Goal: Task Accomplishment & Management: Complete application form

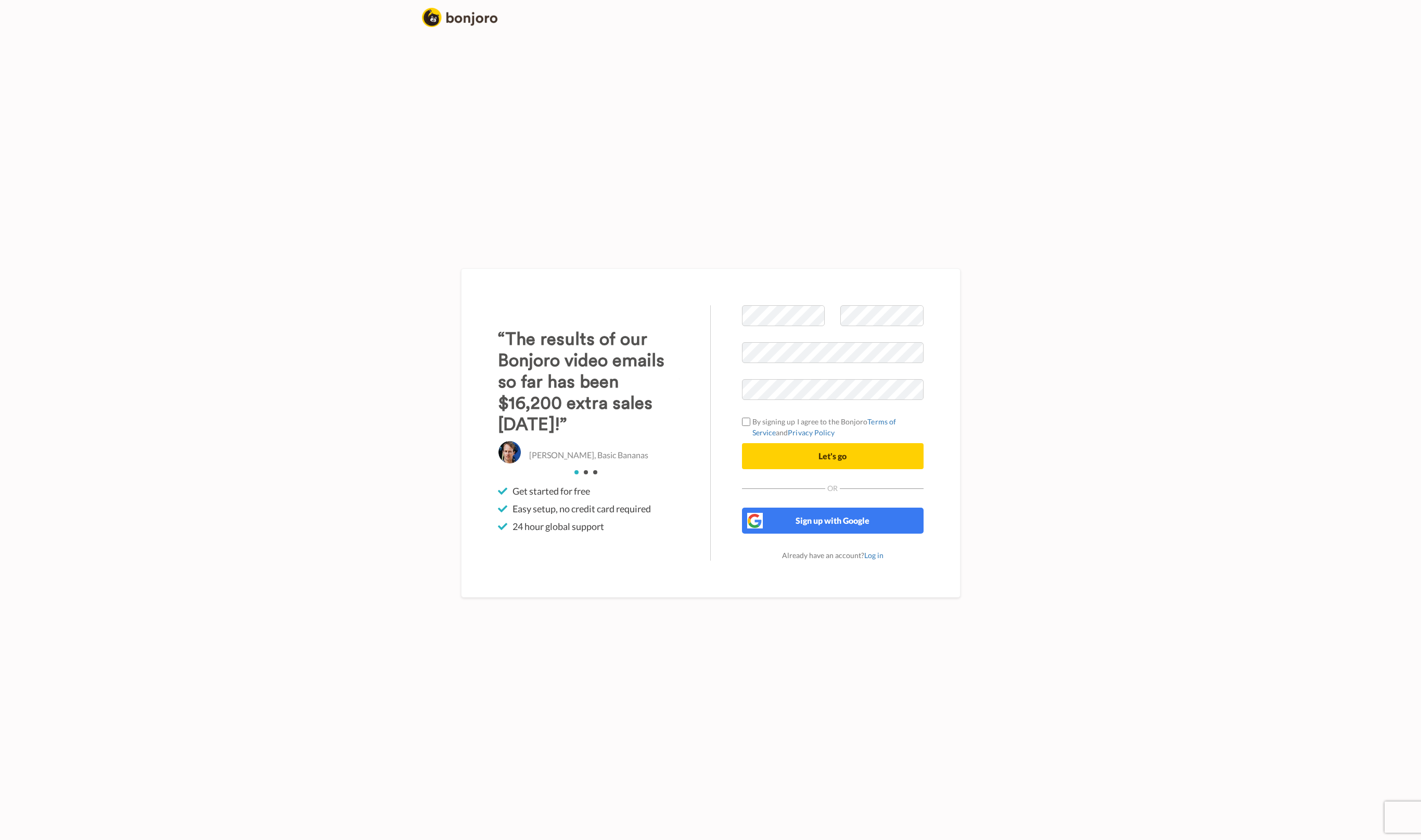
click at [812, 839] on com-1password-button at bounding box center [710, 840] width 1421 height 0
click at [809, 839] on com-1password-button at bounding box center [710, 840] width 1421 height 0
click at [782, 422] on label "By signing up I agree to the Bonjoro Terms of Service and Privacy Policy" at bounding box center [832, 427] width 181 height 22
click at [826, 453] on span "Let's go" at bounding box center [832, 456] width 28 height 10
click at [827, 457] on span "Let's go" at bounding box center [832, 456] width 28 height 10
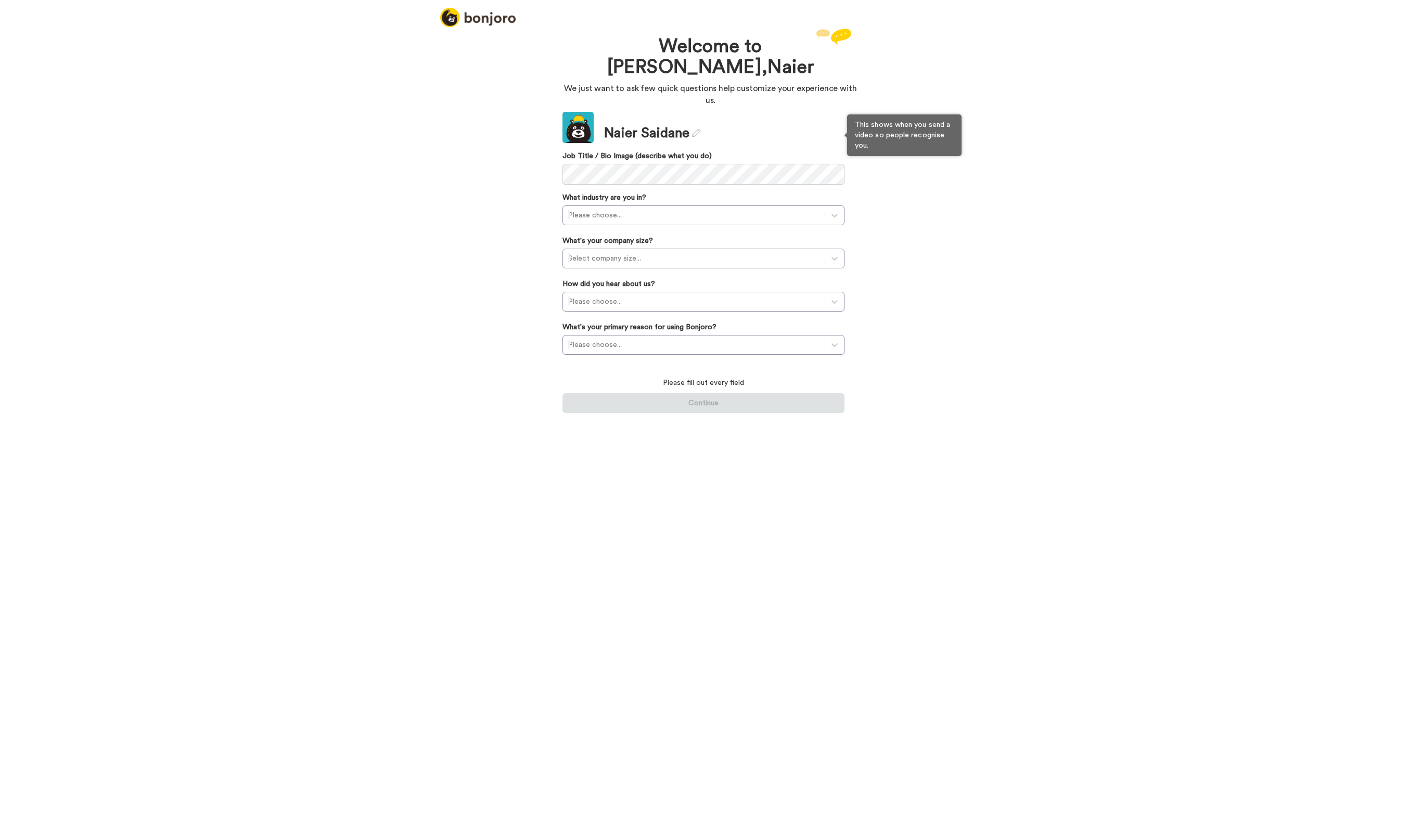
click at [616, 151] on label "Job Title / Bio Image (describe what you do)" at bounding box center [703, 156] width 282 height 10
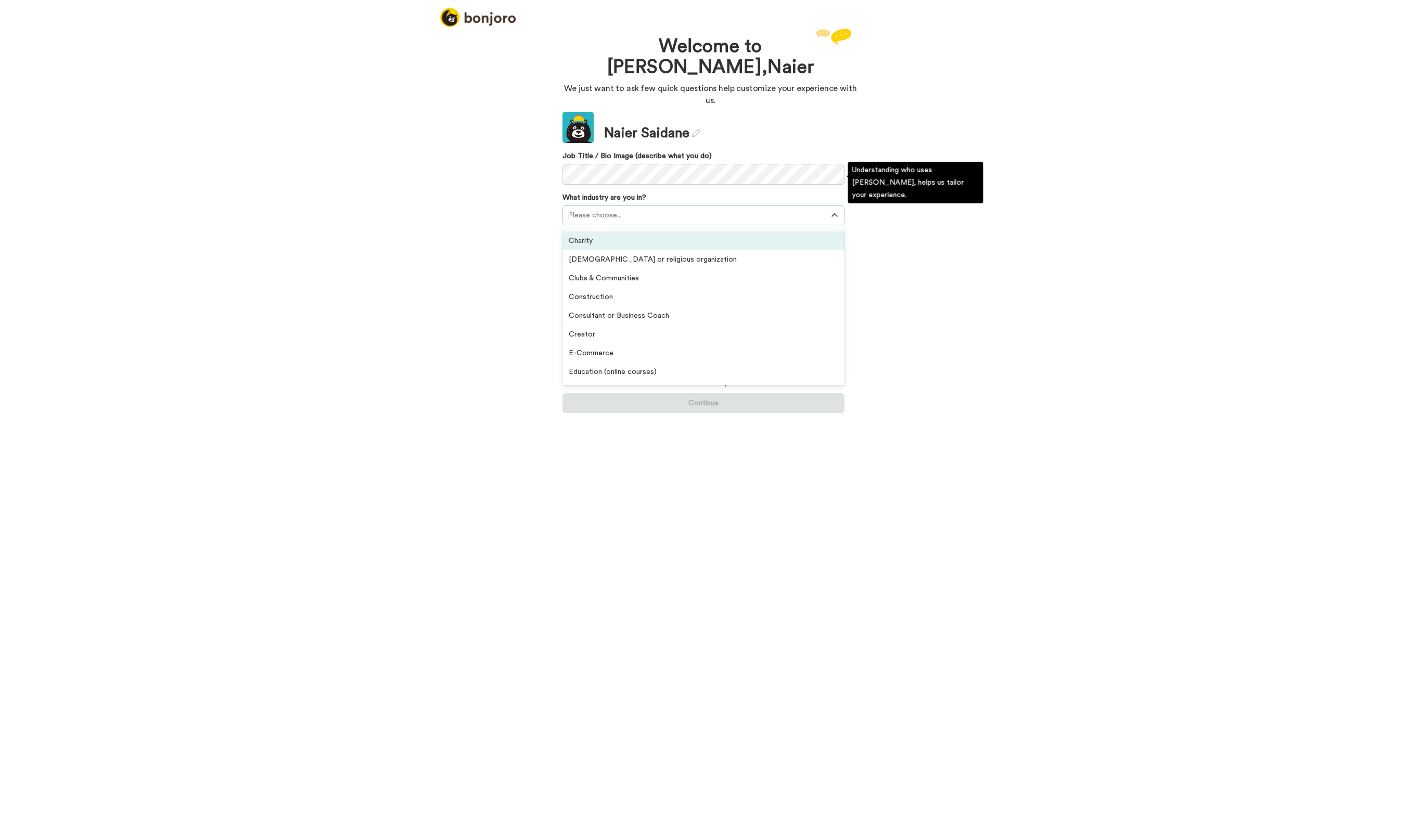
click at [605, 209] on div at bounding box center [693, 215] width 251 height 12
click at [635, 325] on div "Creator" at bounding box center [703, 335] width 282 height 18
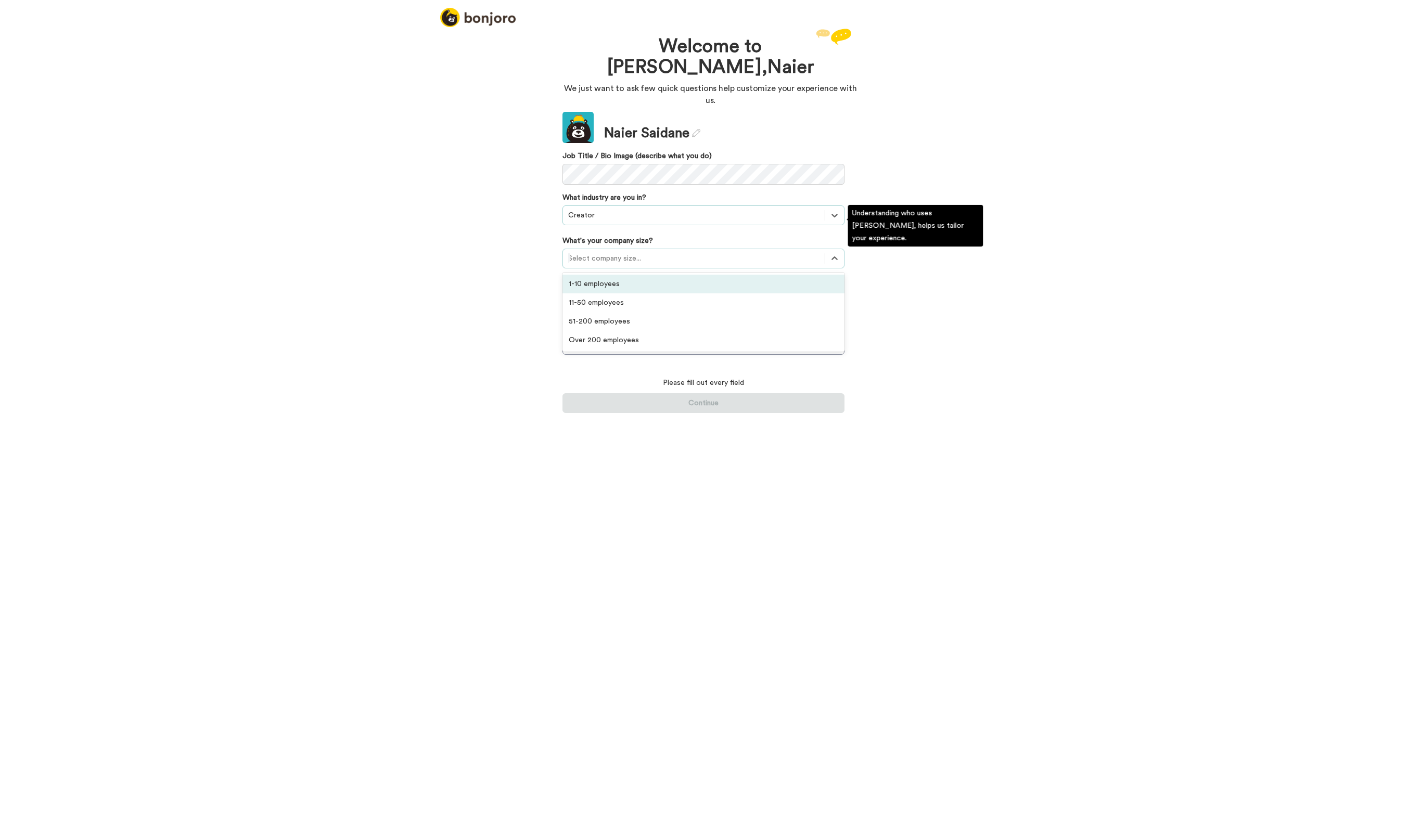
click at [632, 252] on div at bounding box center [693, 258] width 251 height 12
click at [639, 275] on div "1-10 employees" at bounding box center [703, 284] width 282 height 18
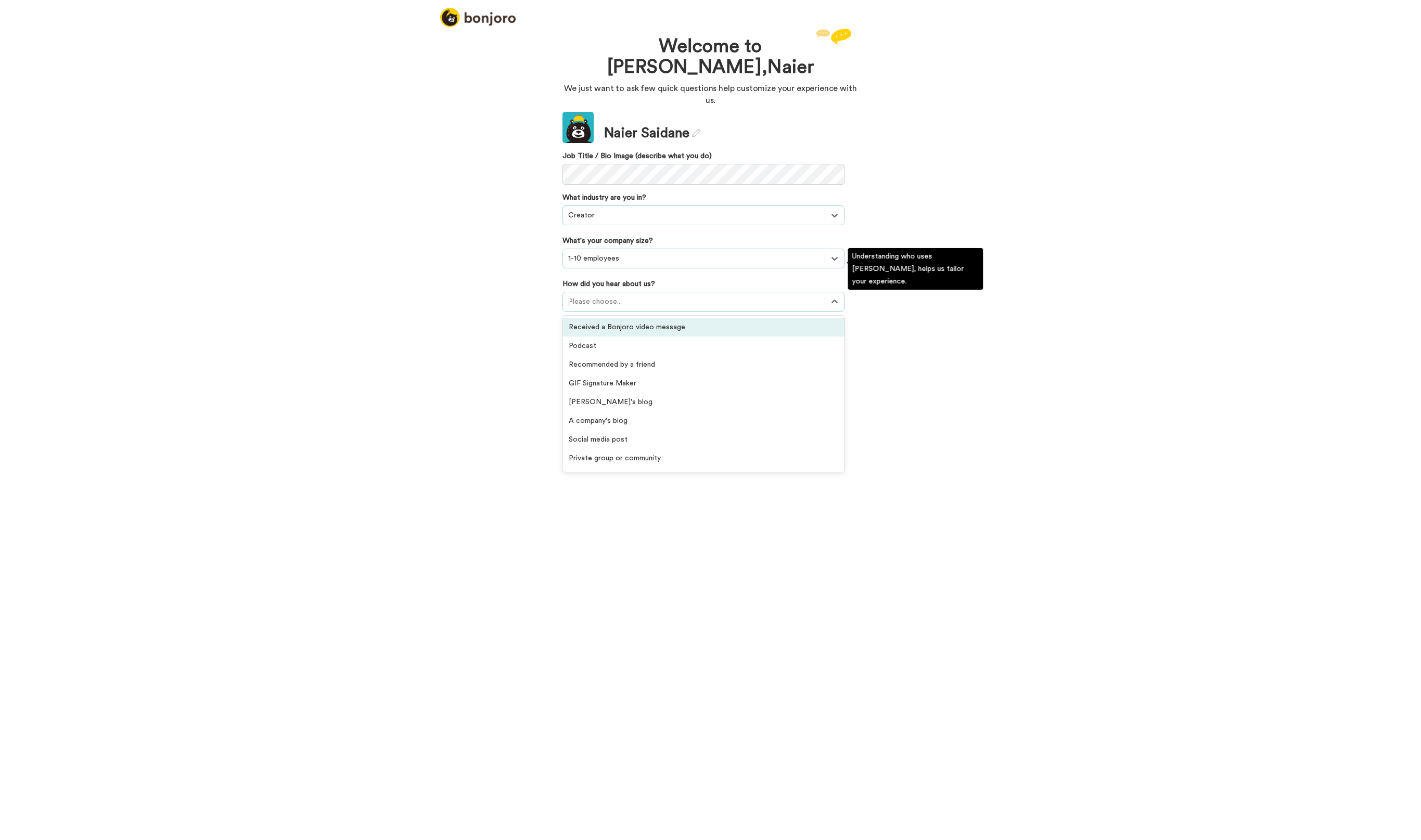
click at [618, 295] on div at bounding box center [693, 301] width 251 height 12
click at [631, 352] on div "Private group or community" at bounding box center [703, 362] width 282 height 18
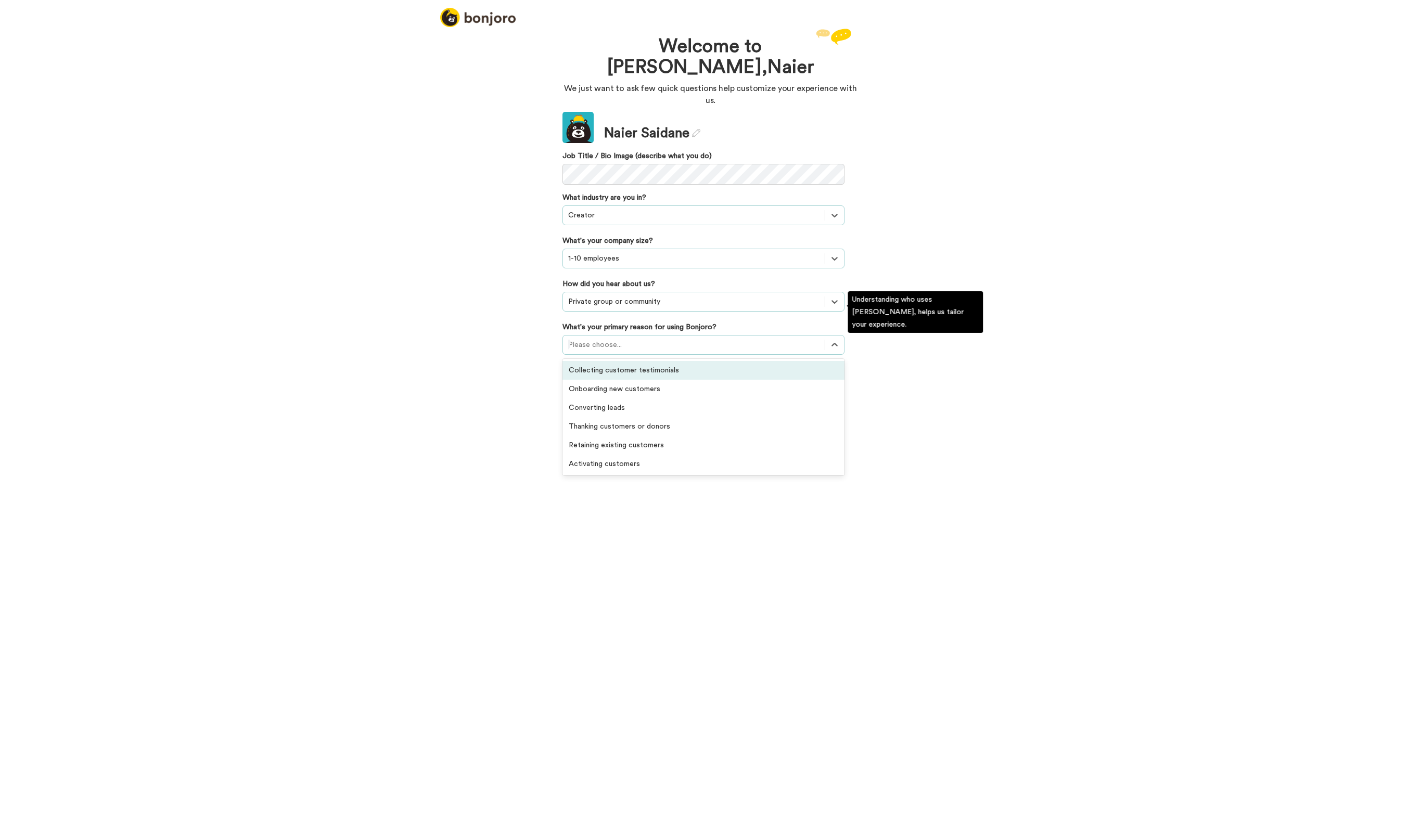
click at [631, 339] on div at bounding box center [693, 345] width 251 height 12
click at [637, 379] on div "Onboarding new customers" at bounding box center [703, 389] width 282 height 18
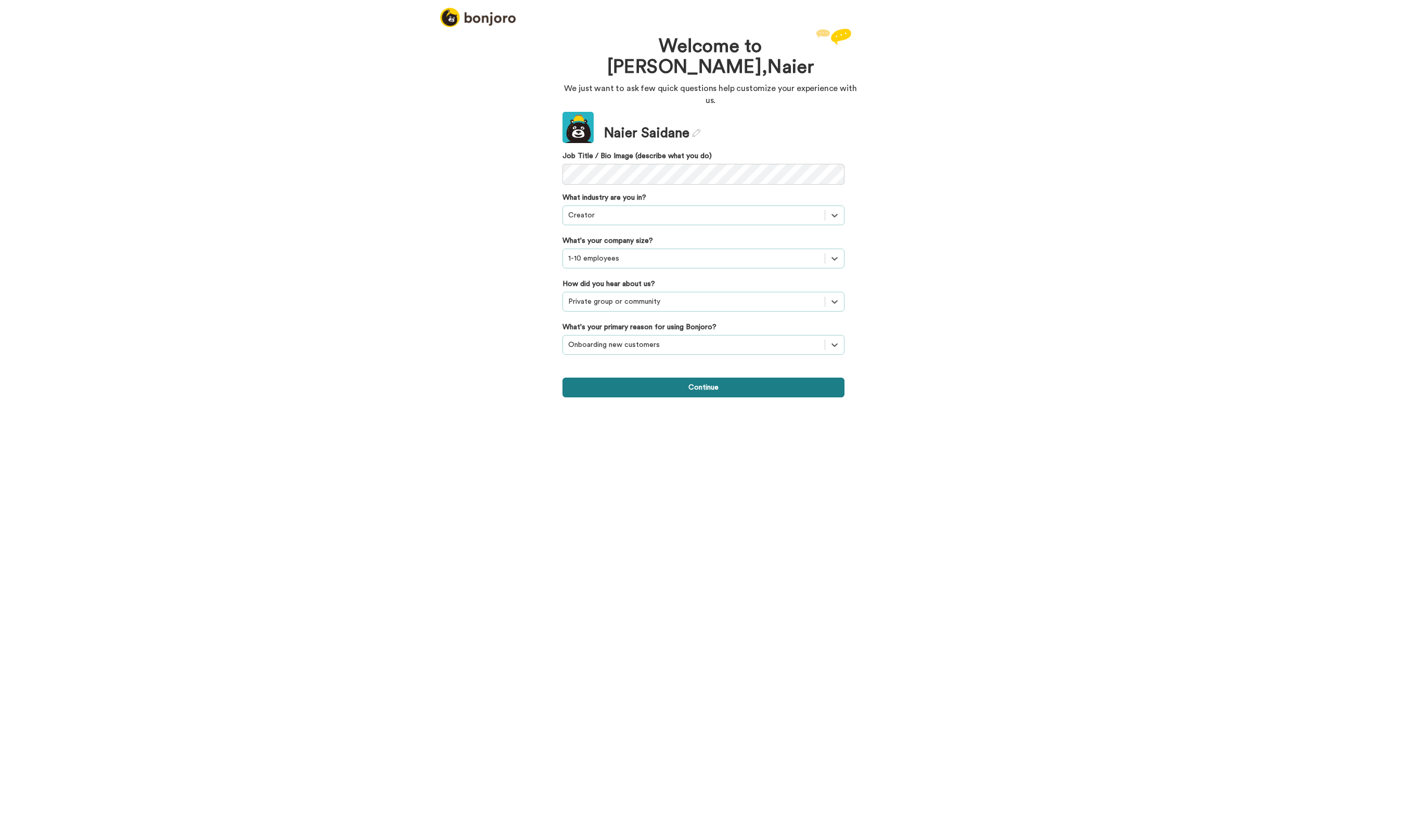
click at [637, 378] on button "Continue" at bounding box center [703, 387] width 282 height 20
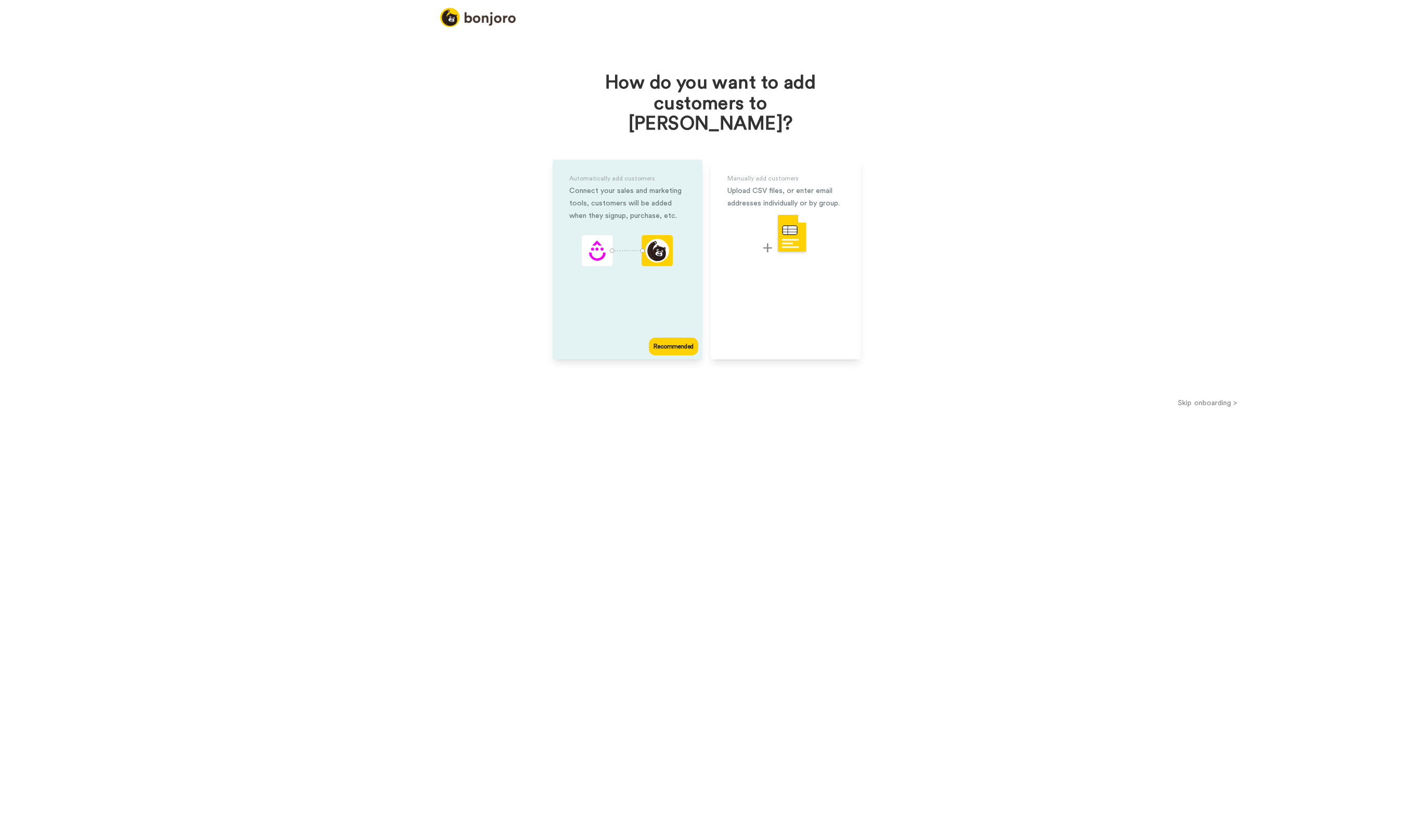
click at [670, 303] on div "Automatically add customers Connect your sales and marketing tools, customers w…" at bounding box center [627, 260] width 150 height 200
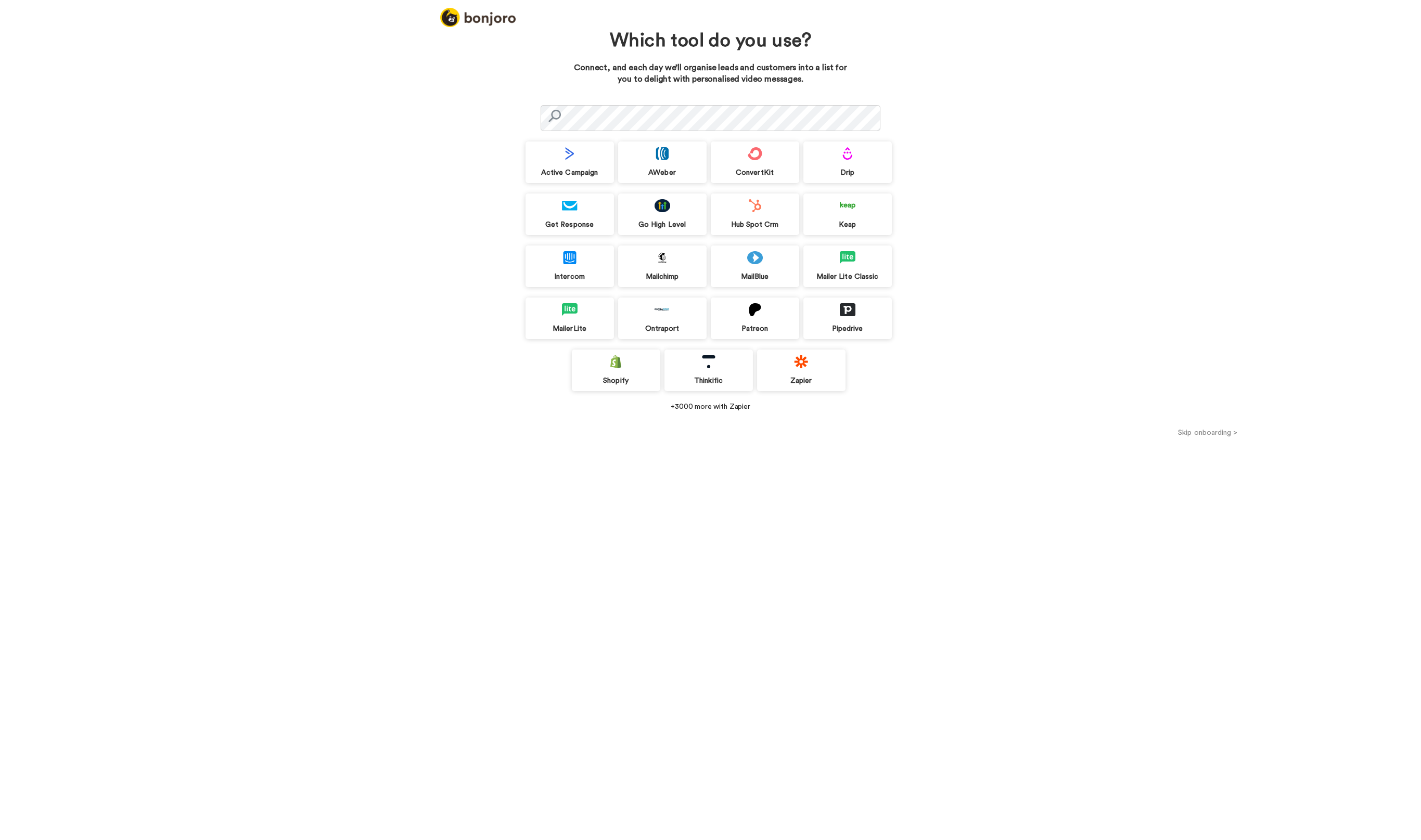
click at [826, 366] on div "Zapier" at bounding box center [801, 370] width 89 height 42
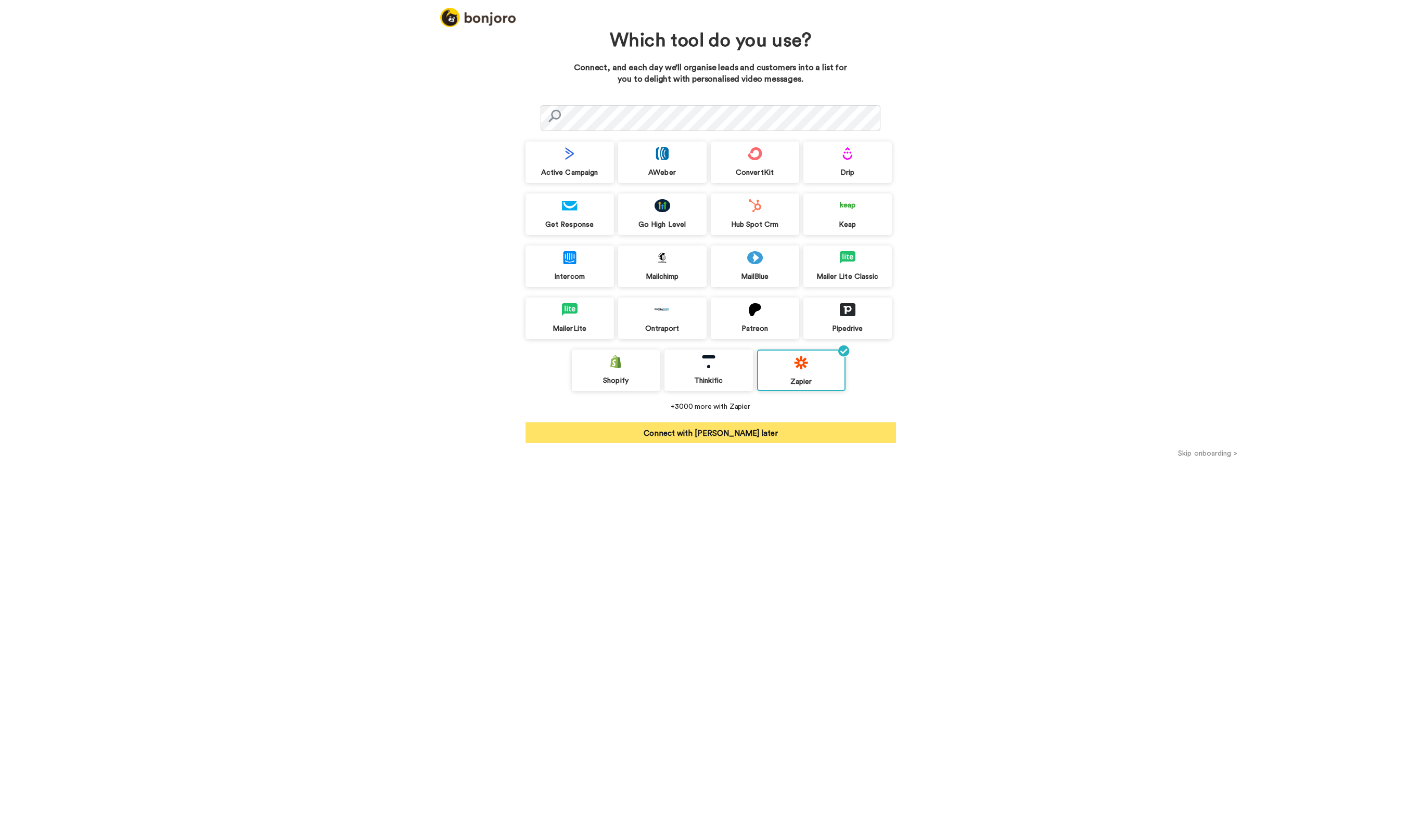
click at [768, 431] on button "Connect with Zapier later" at bounding box center [710, 433] width 370 height 21
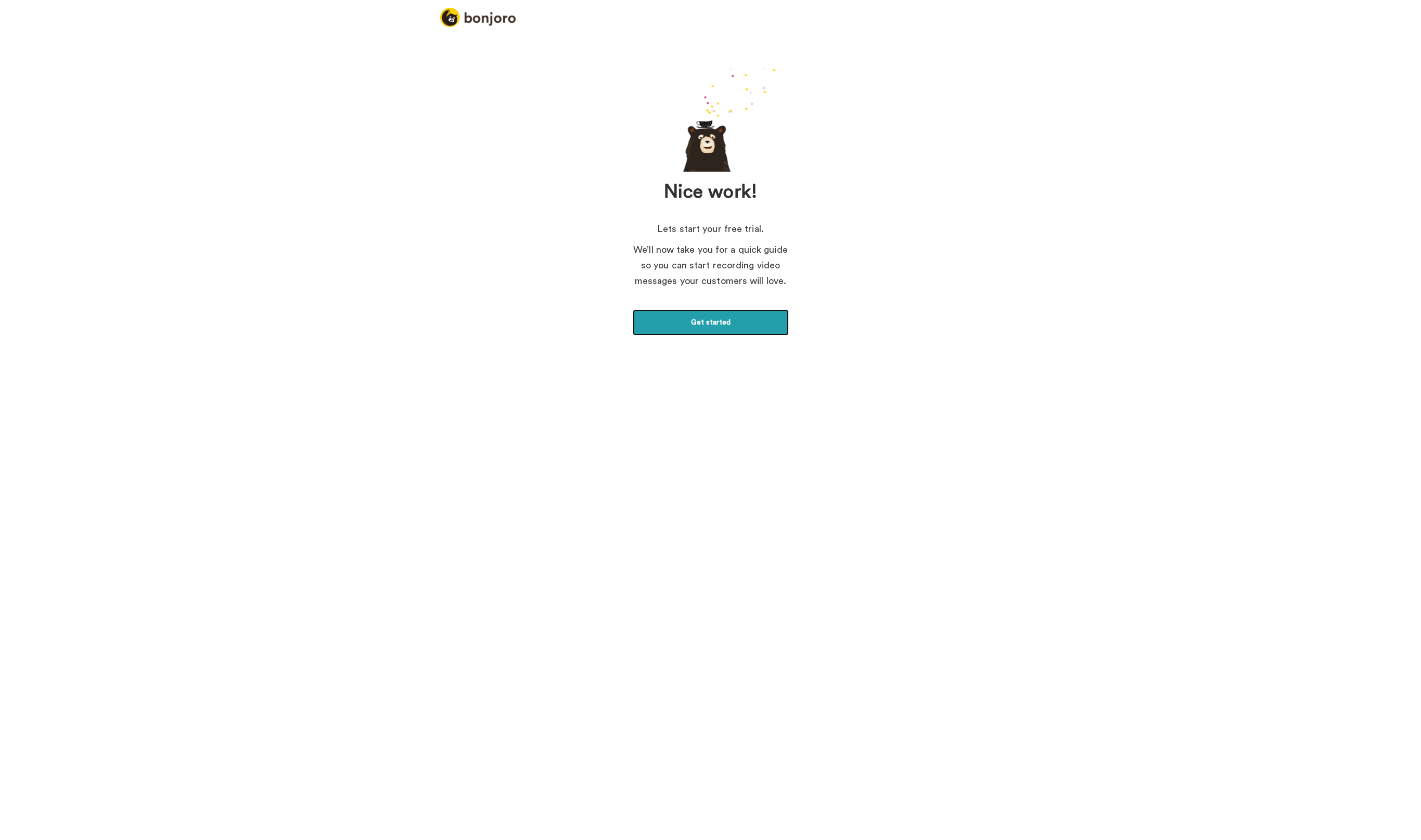
click at [697, 328] on link "Get started" at bounding box center [710, 322] width 156 height 26
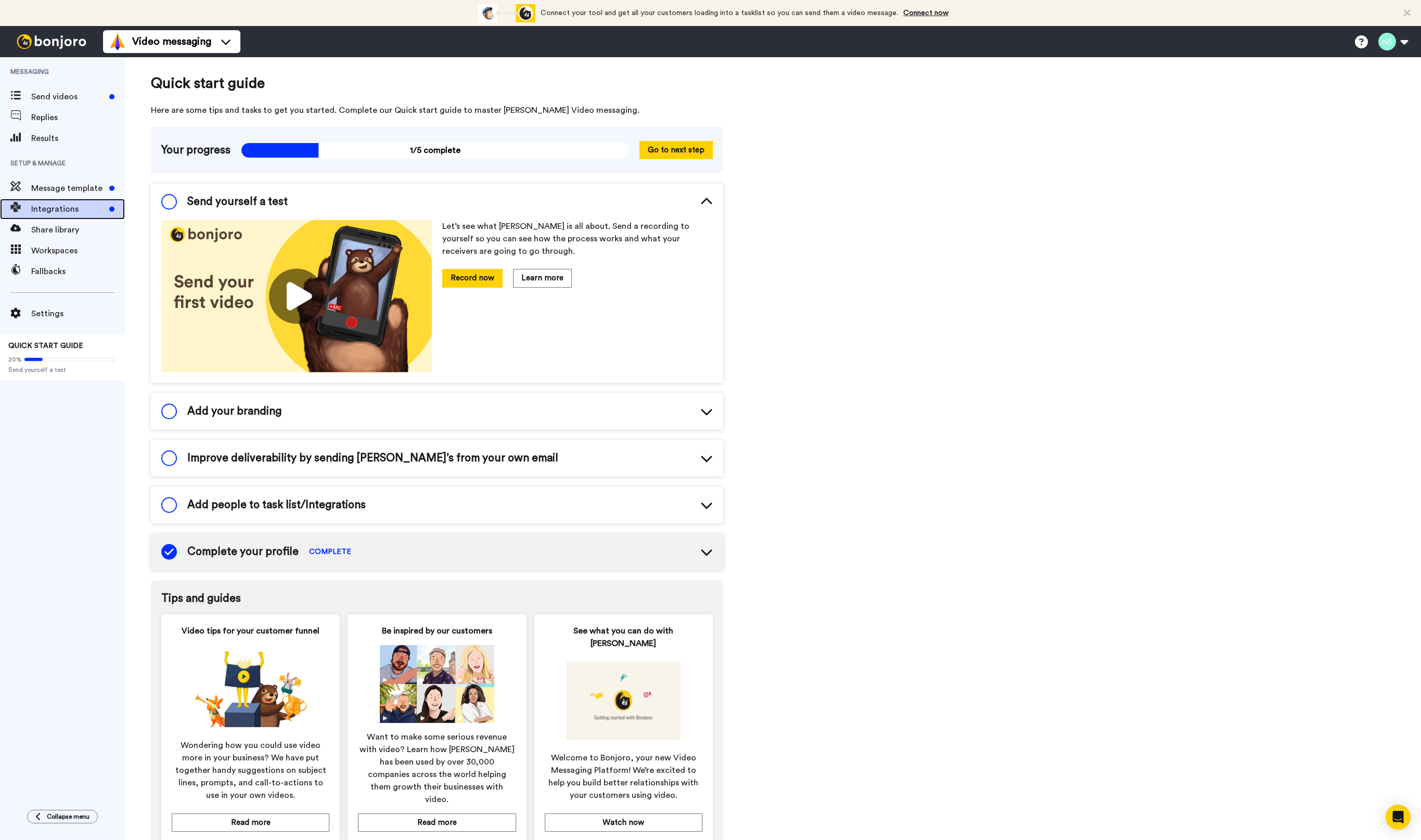
click at [63, 207] on span "Integrations" at bounding box center [68, 209] width 74 height 12
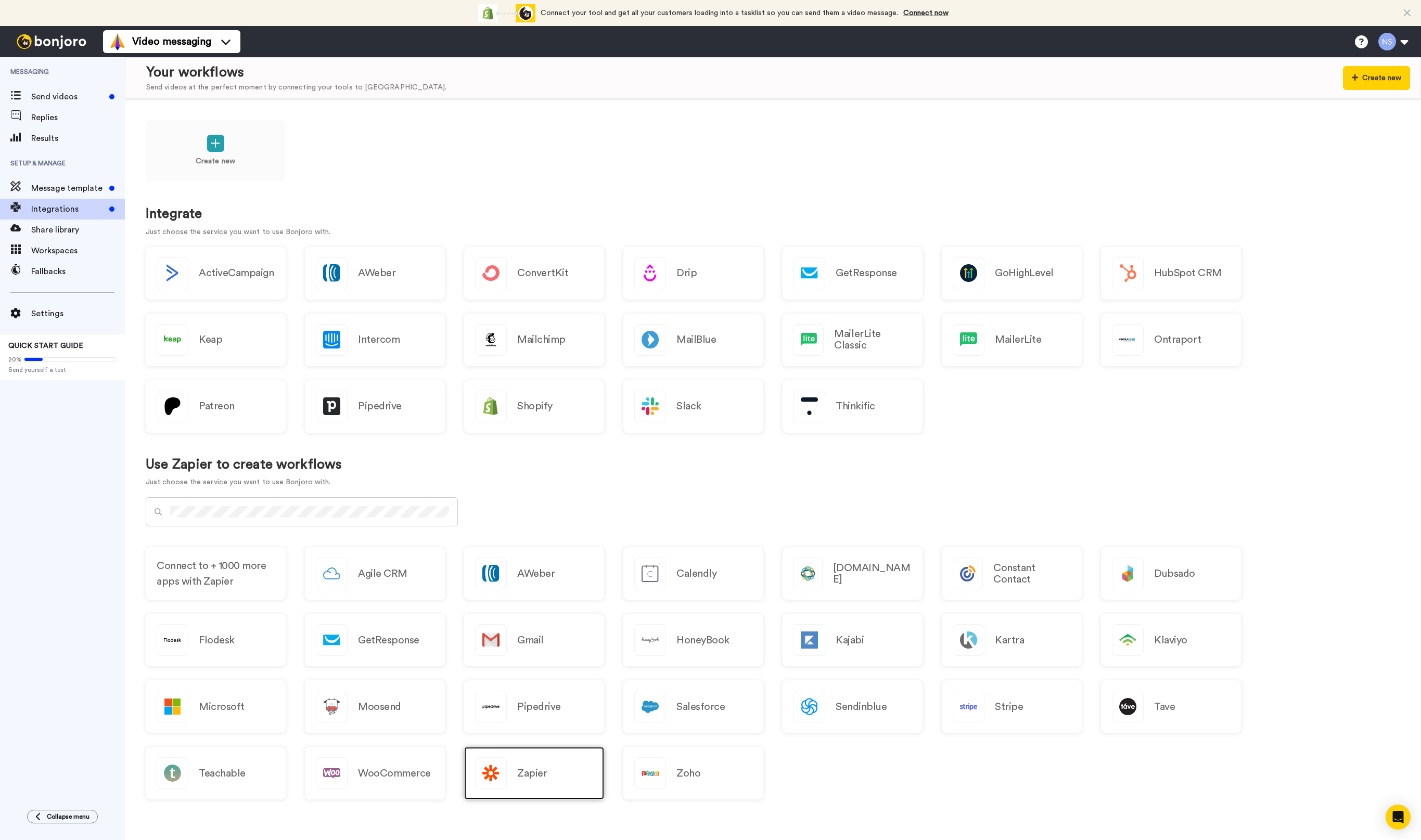
click at [537, 764] on div "Zapier" at bounding box center [533, 772] width 140 height 52
click at [197, 144] on div "Create new" at bounding box center [215, 151] width 140 height 62
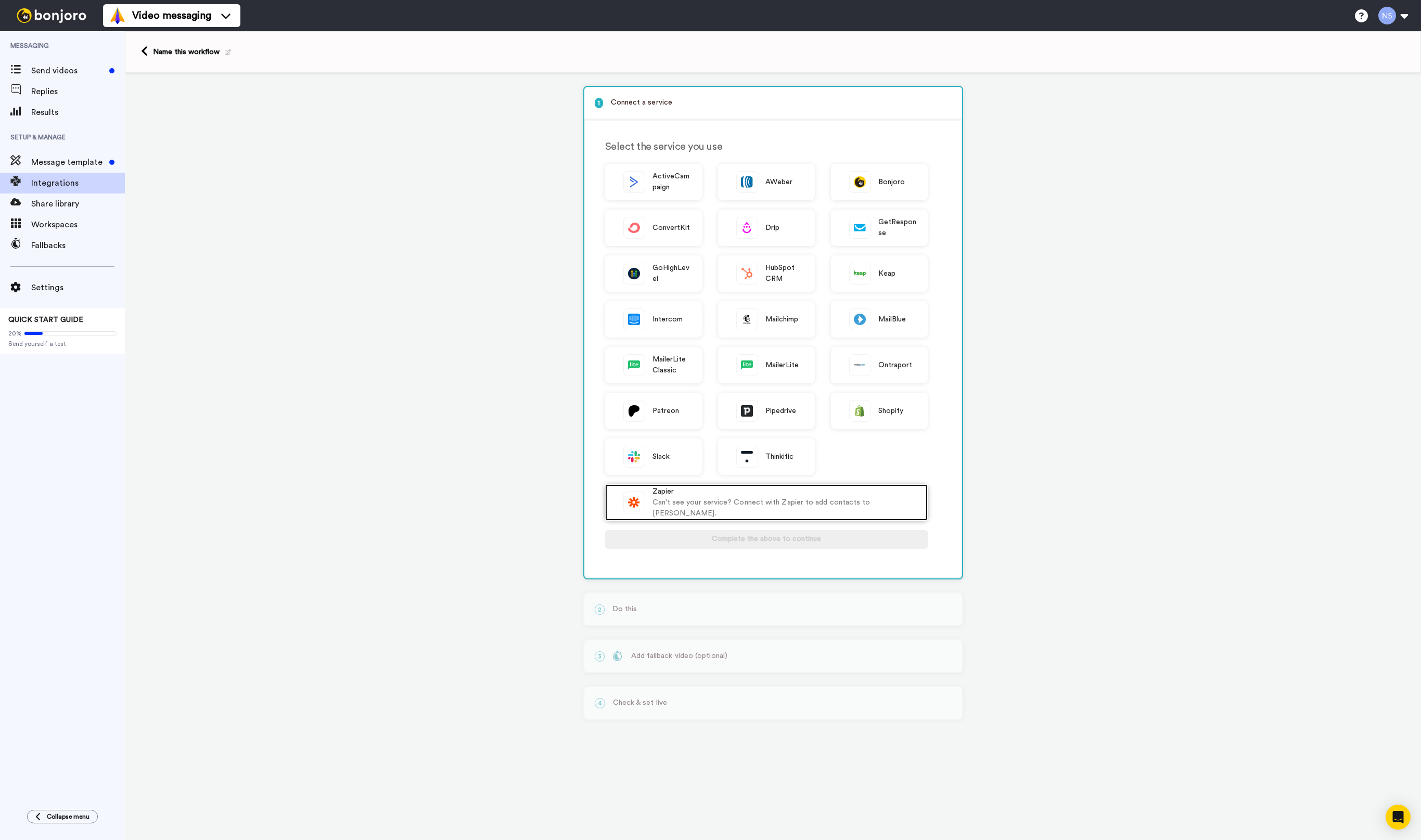
click at [679, 502] on div "Can't see your service? Connect with Zapier to add contacts to Bonjoro." at bounding box center [784, 508] width 265 height 22
click at [39, 74] on span "Send videos" at bounding box center [68, 71] width 74 height 12
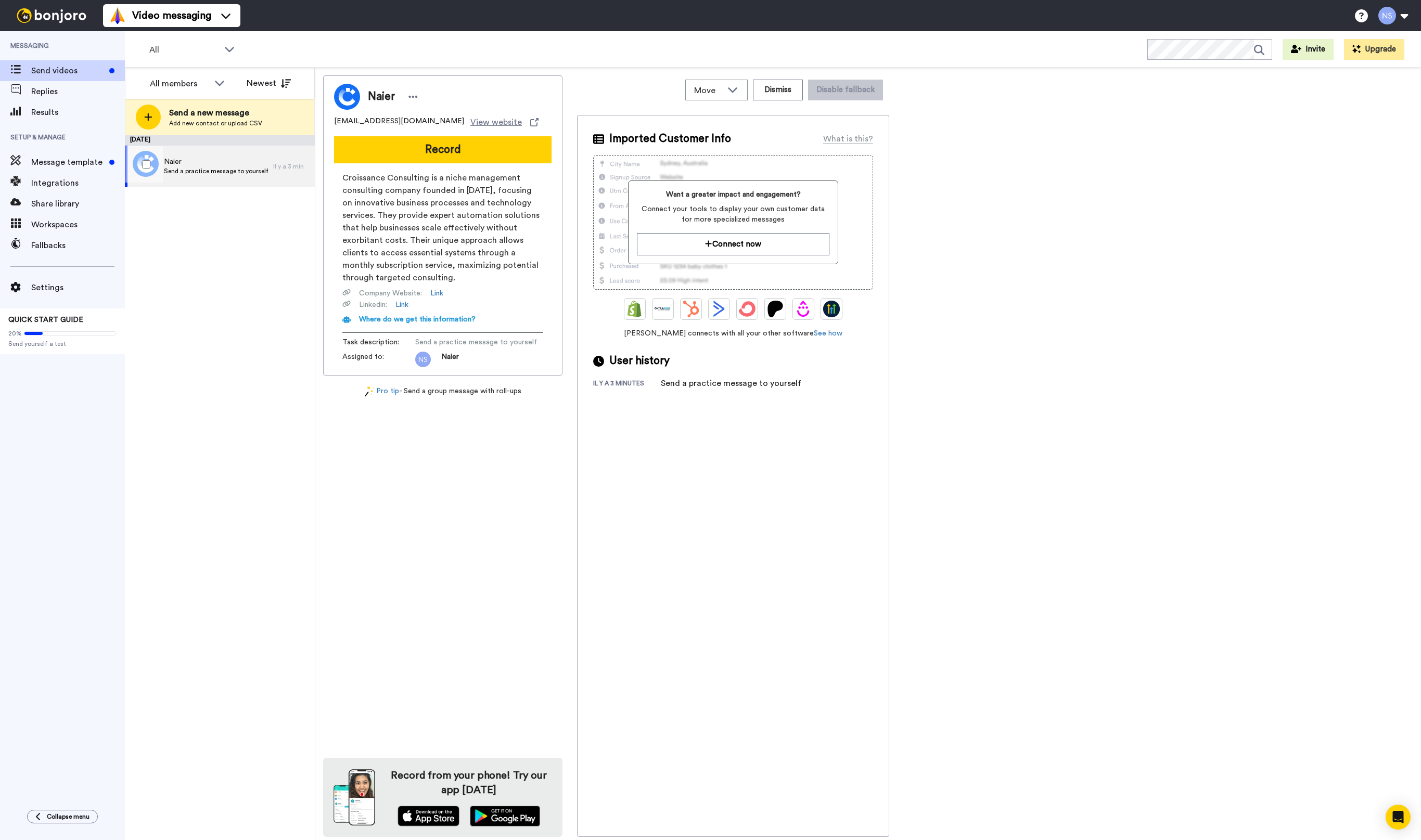
click at [201, 161] on span "Naier" at bounding box center [215, 162] width 104 height 10
click at [50, 160] on span "Message template" at bounding box center [68, 162] width 74 height 12
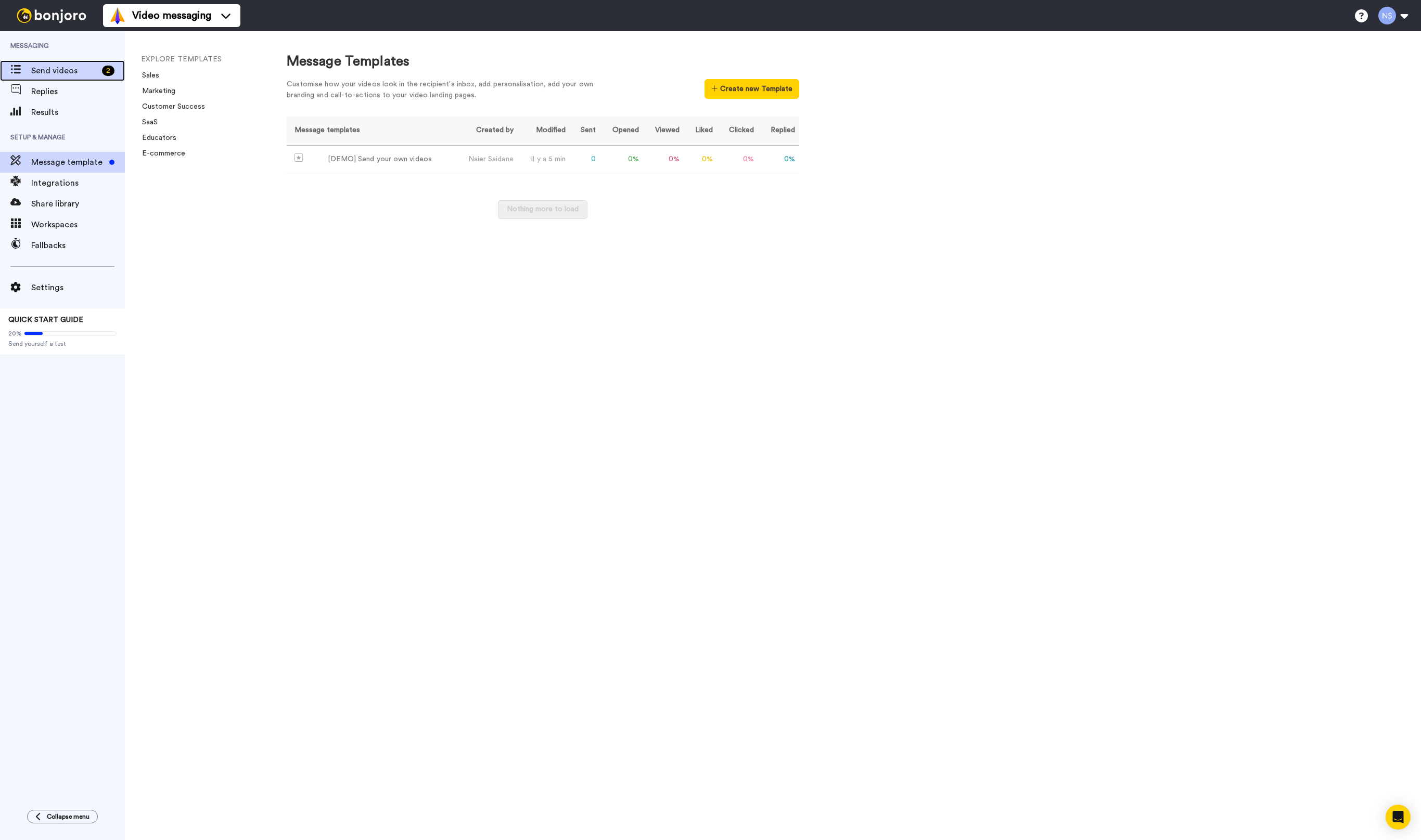
click at [63, 68] on span "Send videos" at bounding box center [65, 71] width 66 height 12
